Goal: Task Accomplishment & Management: Complete application form

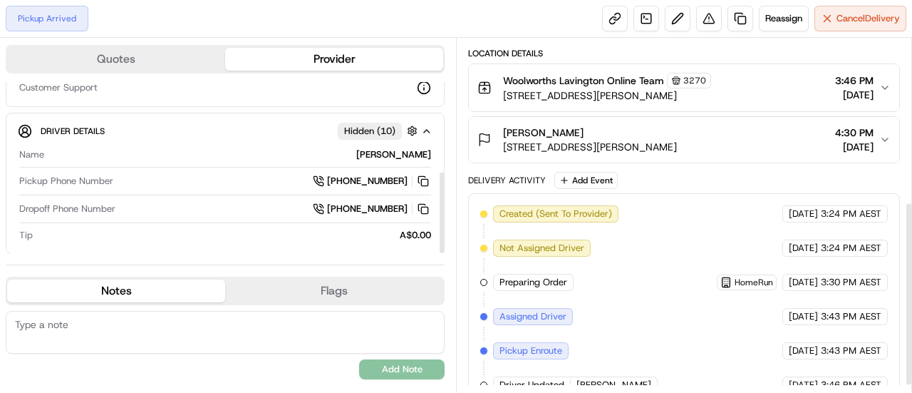
scroll to position [326, 0]
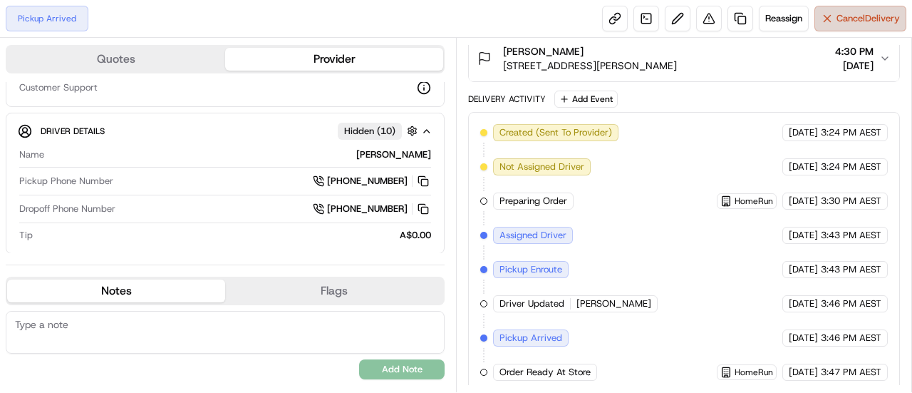
click at [830, 9] on button "Cancel Delivery" at bounding box center [861, 19] width 92 height 26
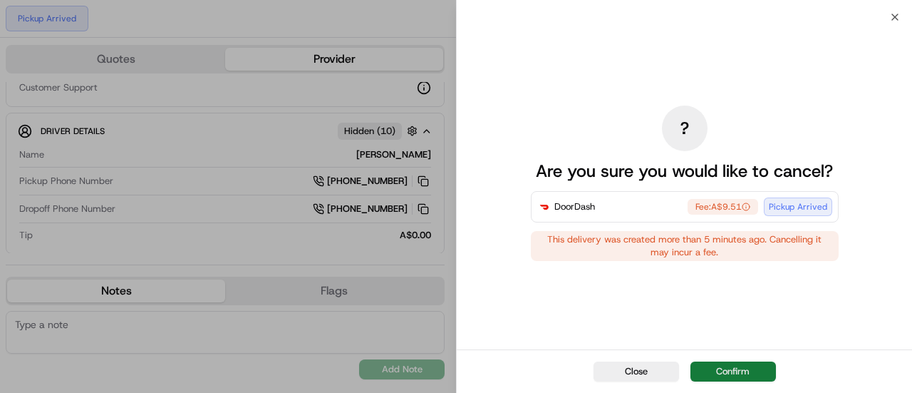
click at [747, 363] on button "Confirm" at bounding box center [734, 371] width 86 height 20
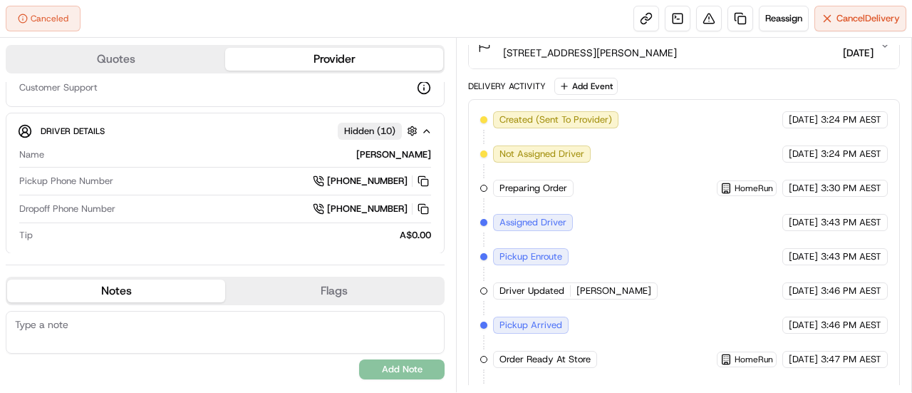
scroll to position [360, 0]
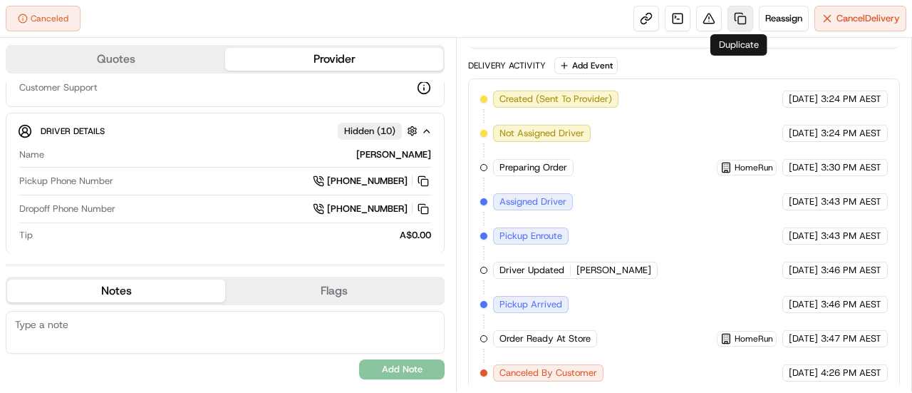
click at [743, 16] on link at bounding box center [741, 19] width 26 height 26
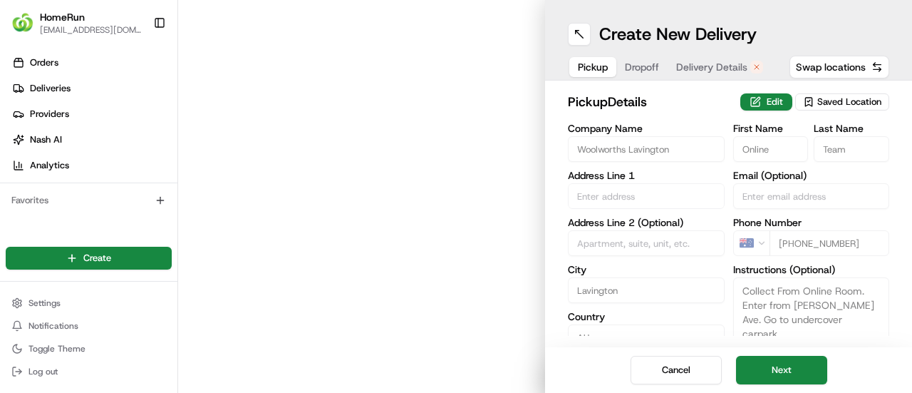
type input "[STREET_ADDRESS][PERSON_NAME]"
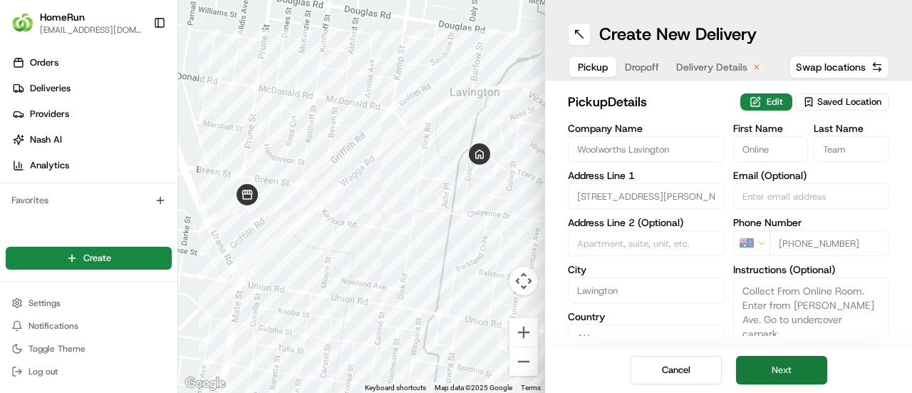
click at [795, 363] on button "Next" at bounding box center [781, 370] width 91 height 29
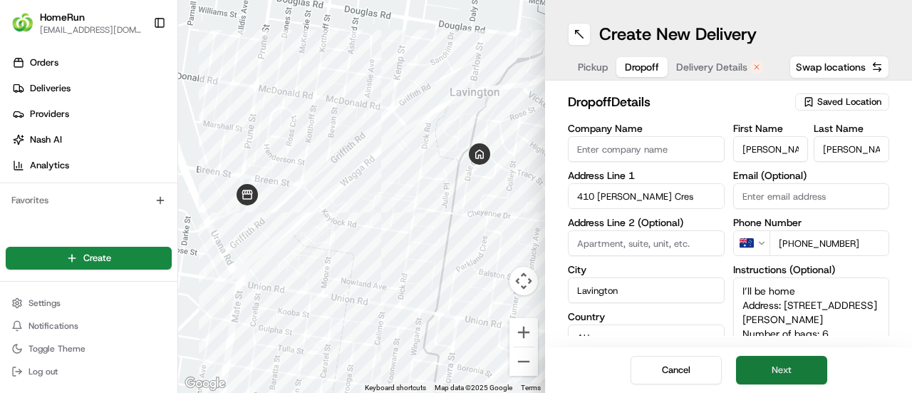
click at [791, 367] on button "Next" at bounding box center [781, 370] width 91 height 29
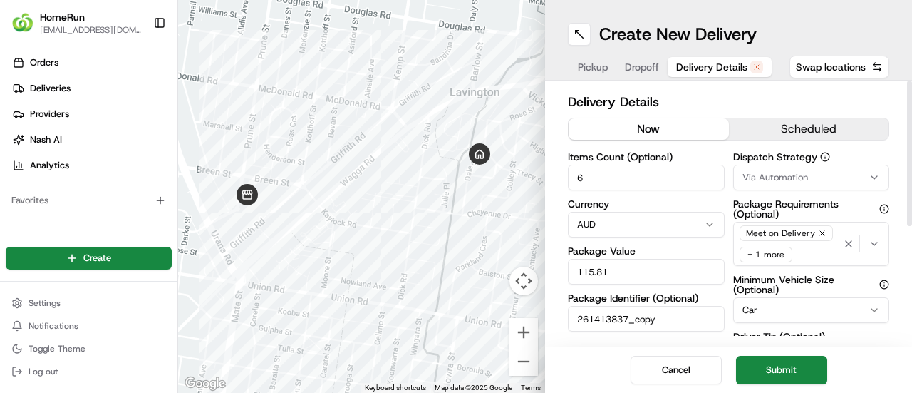
click at [660, 125] on button "now" at bounding box center [649, 128] width 160 height 21
click at [780, 369] on button "Submit" at bounding box center [781, 370] width 91 height 29
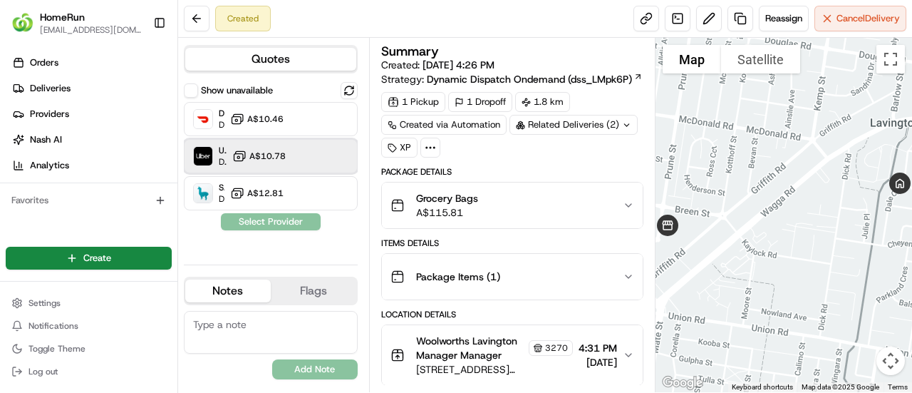
click at [291, 148] on div "Uber Dropoff ETA 41 minutes A$10.78" at bounding box center [271, 156] width 174 height 34
click at [269, 223] on button "Assign Provider" at bounding box center [270, 221] width 101 height 17
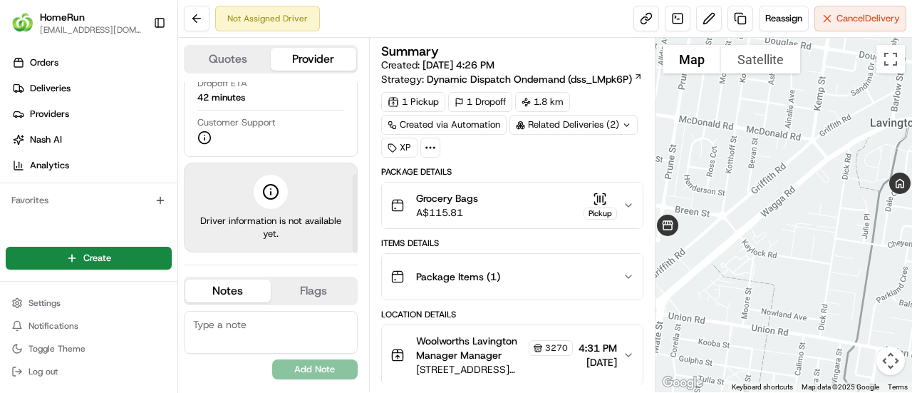
scroll to position [59, 0]
